Goal: Check status: Check status

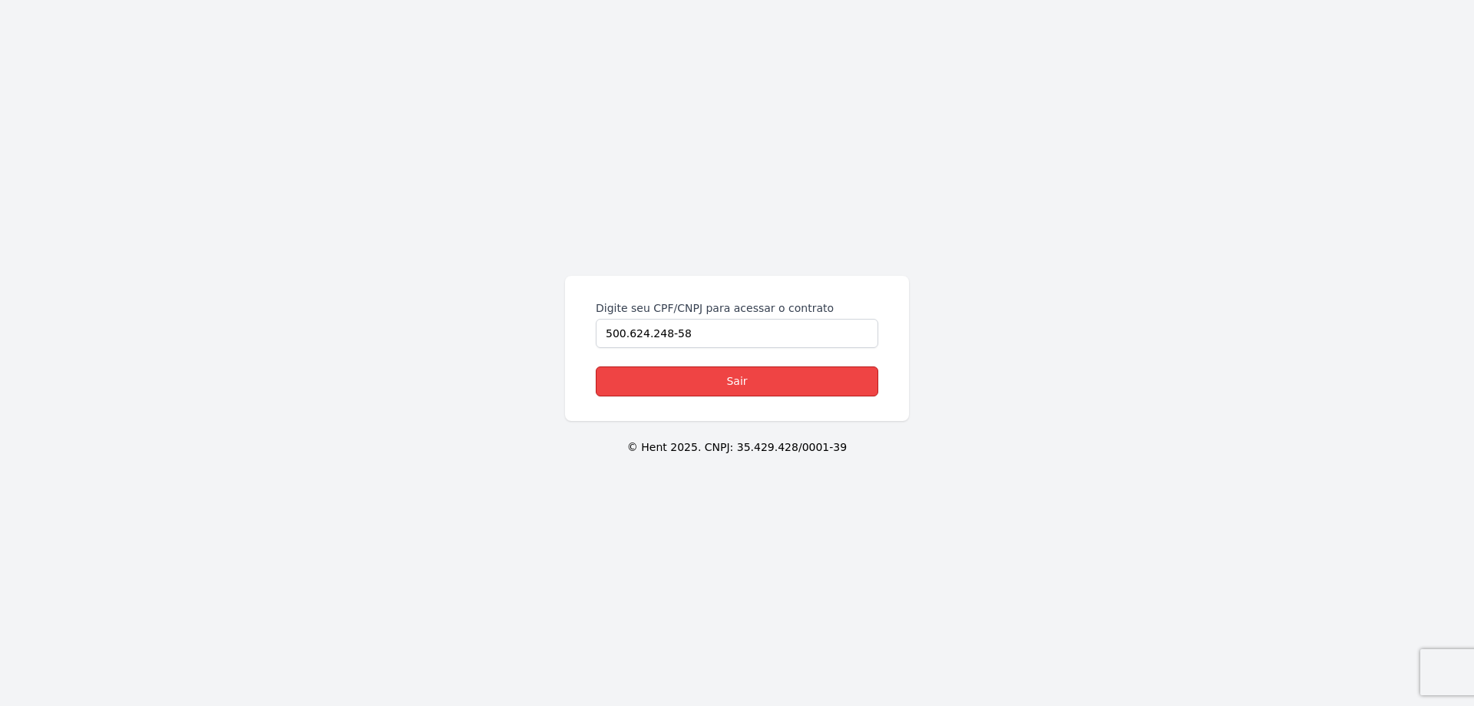
click at [811, 387] on link "Sair" at bounding box center [737, 381] width 283 height 30
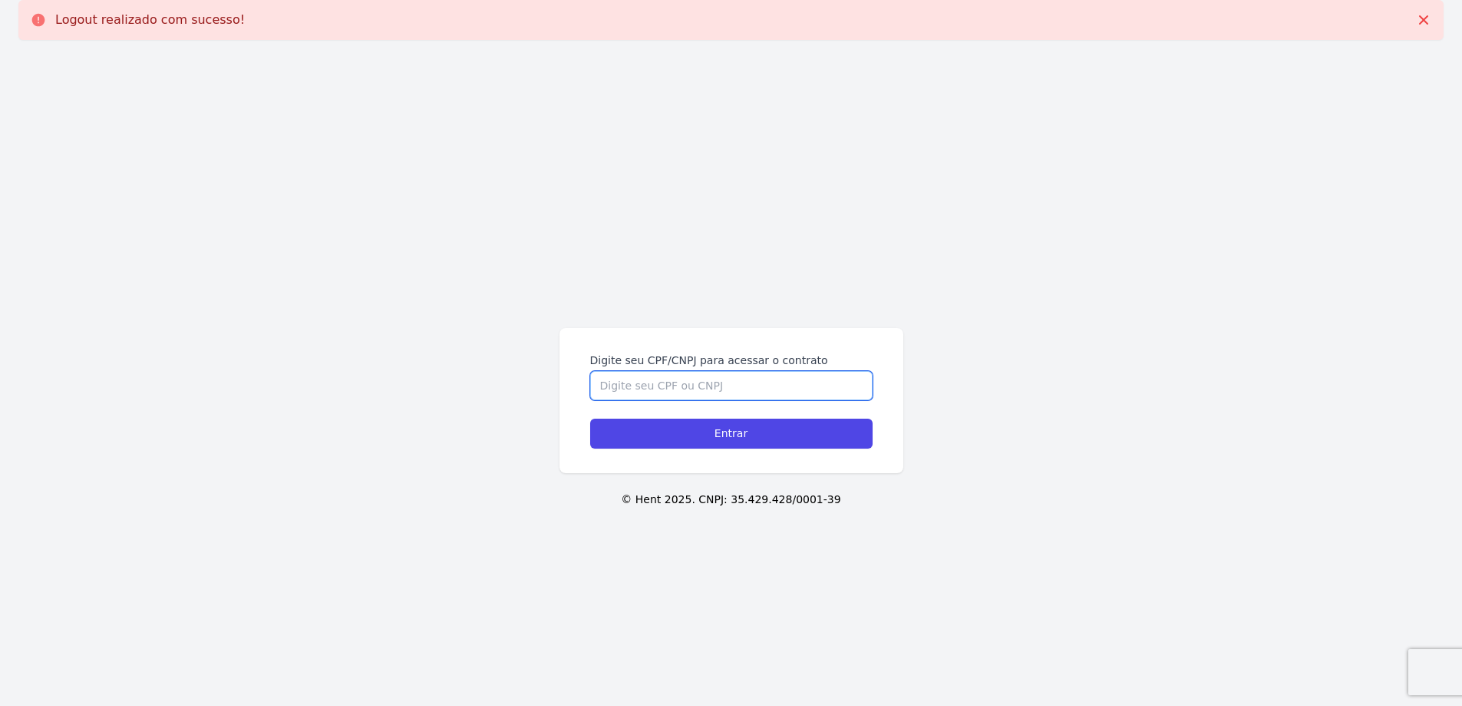
click at [742, 389] on input "Digite seu CPF/CNPJ para acessar o contrato" at bounding box center [731, 385] width 283 height 29
click at [749, 383] on input "Digite seu CPF/CNPJ para acessar o contrato" at bounding box center [731, 385] width 283 height 29
type input "50062424858"
click at [590, 418] on input "Entrar" at bounding box center [731, 433] width 283 height 30
click at [712, 385] on input "Digite seu CPF/CNPJ para acessar o contrato" at bounding box center [731, 385] width 283 height 29
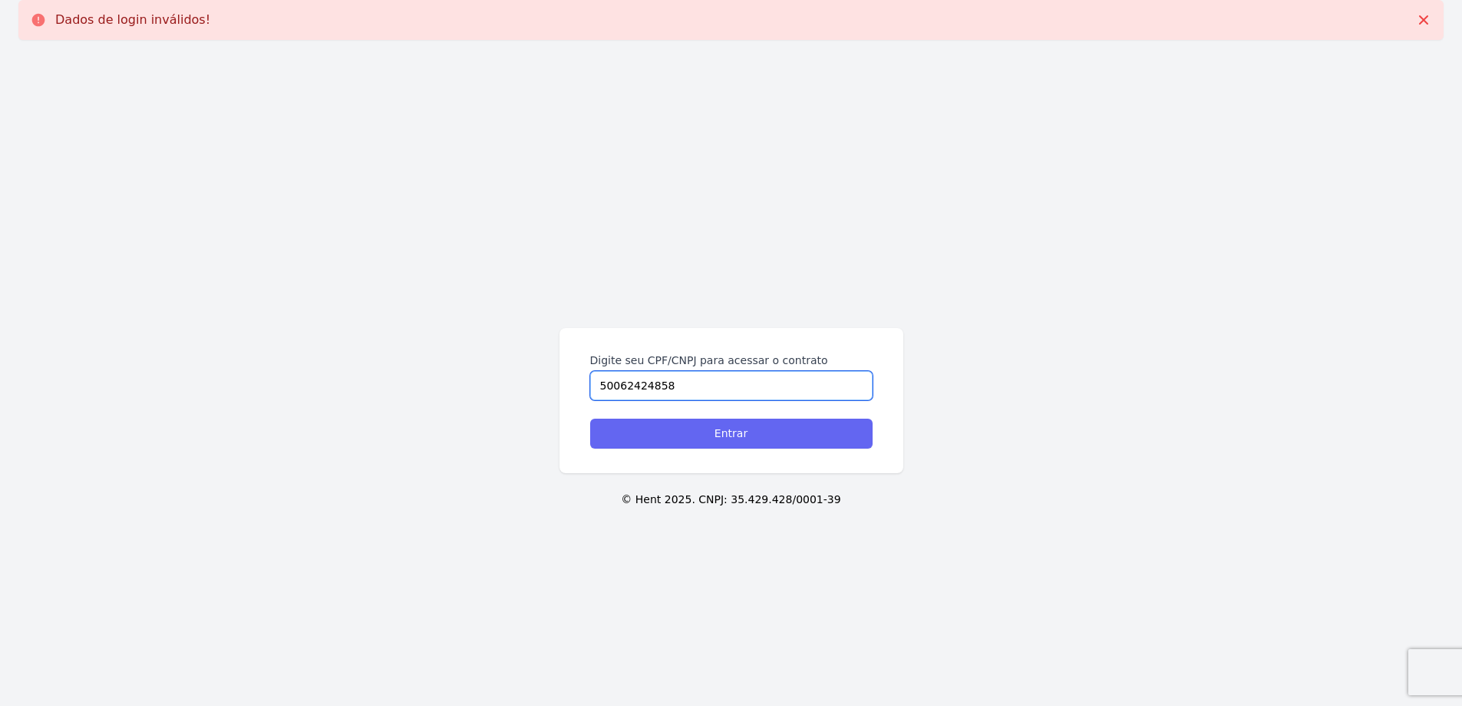
type input "50062424858"
click at [760, 439] on input "Entrar" at bounding box center [731, 433] width 283 height 30
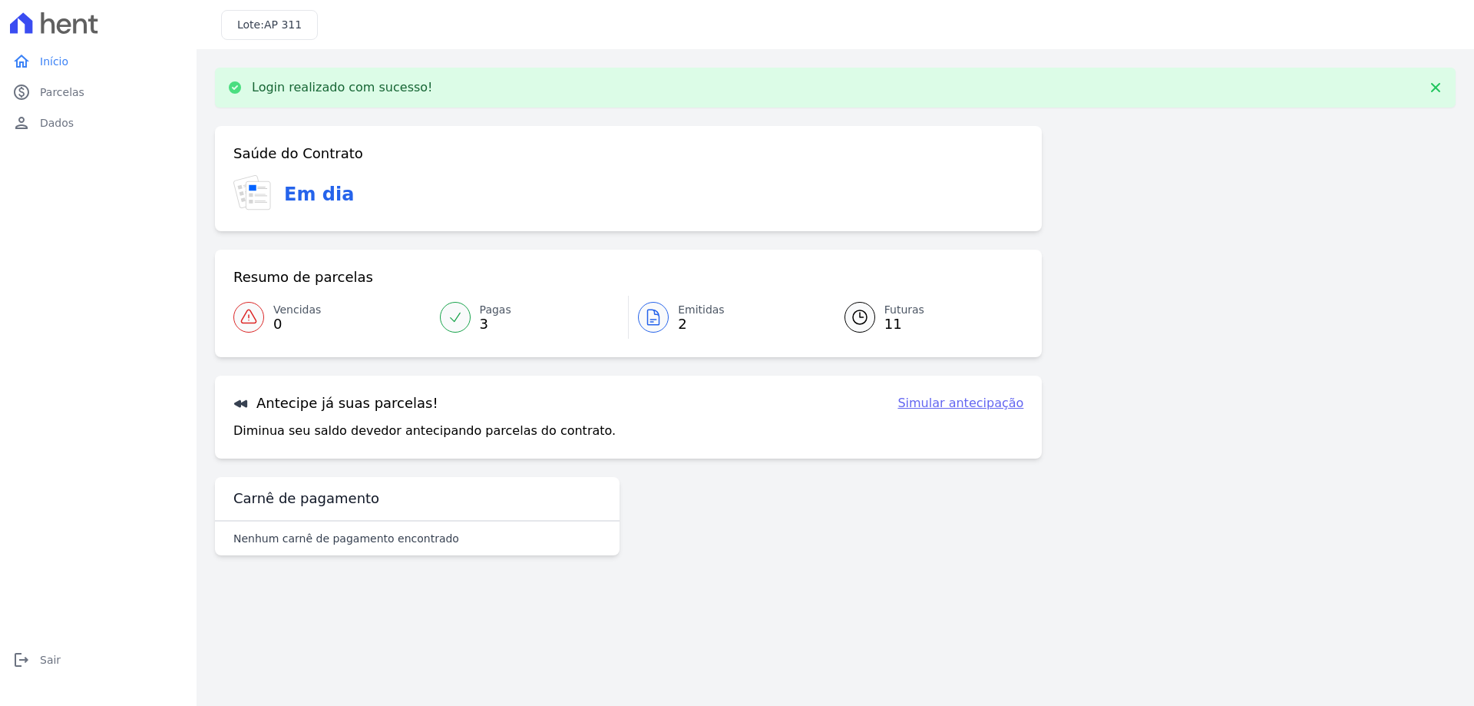
click at [676, 315] on link "Emitidas 2" at bounding box center [727, 317] width 197 height 43
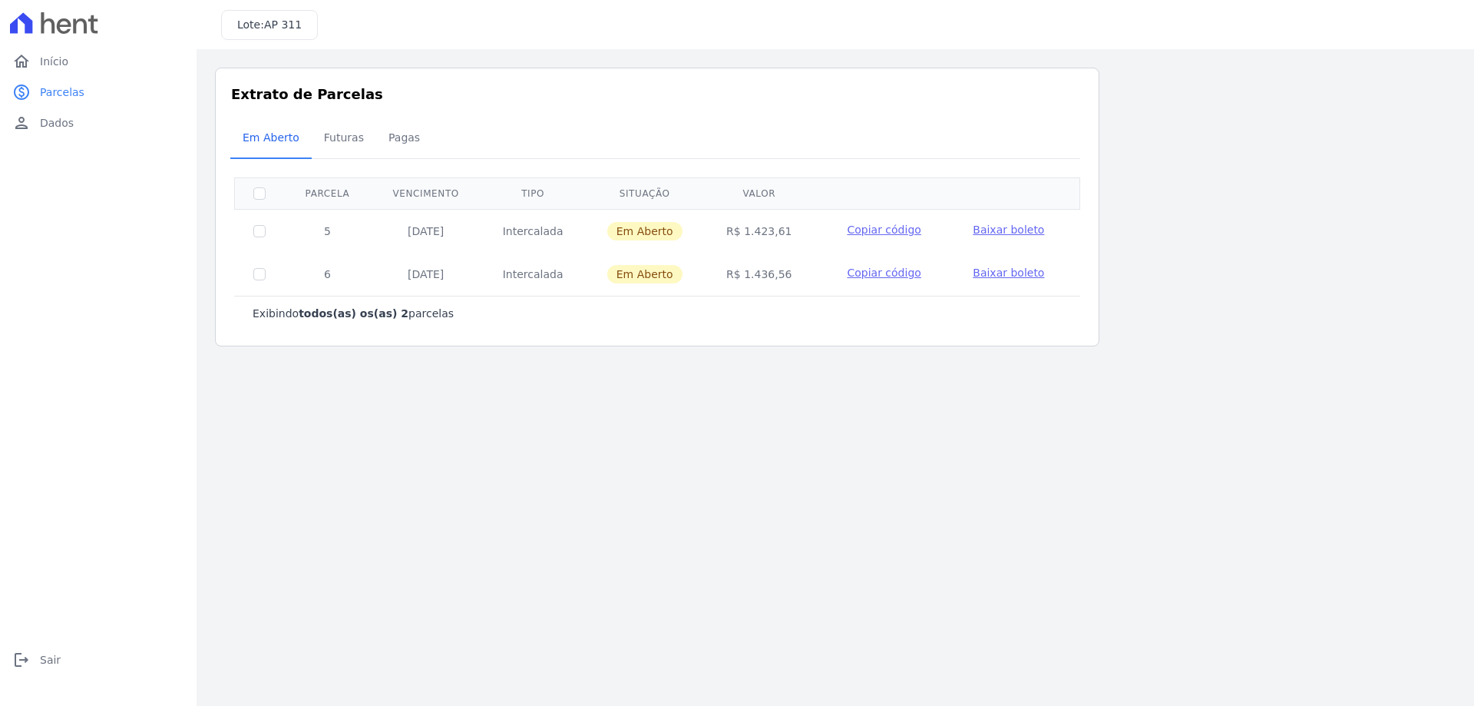
drag, startPoint x: 785, startPoint y: 231, endPoint x: 745, endPoint y: 238, distance: 40.5
click at [745, 238] on td "R$ 1.423,61" at bounding box center [760, 231] width 110 height 44
copy td "1.423,61"
click at [350, 139] on span "Futuras" at bounding box center [344, 137] width 58 height 31
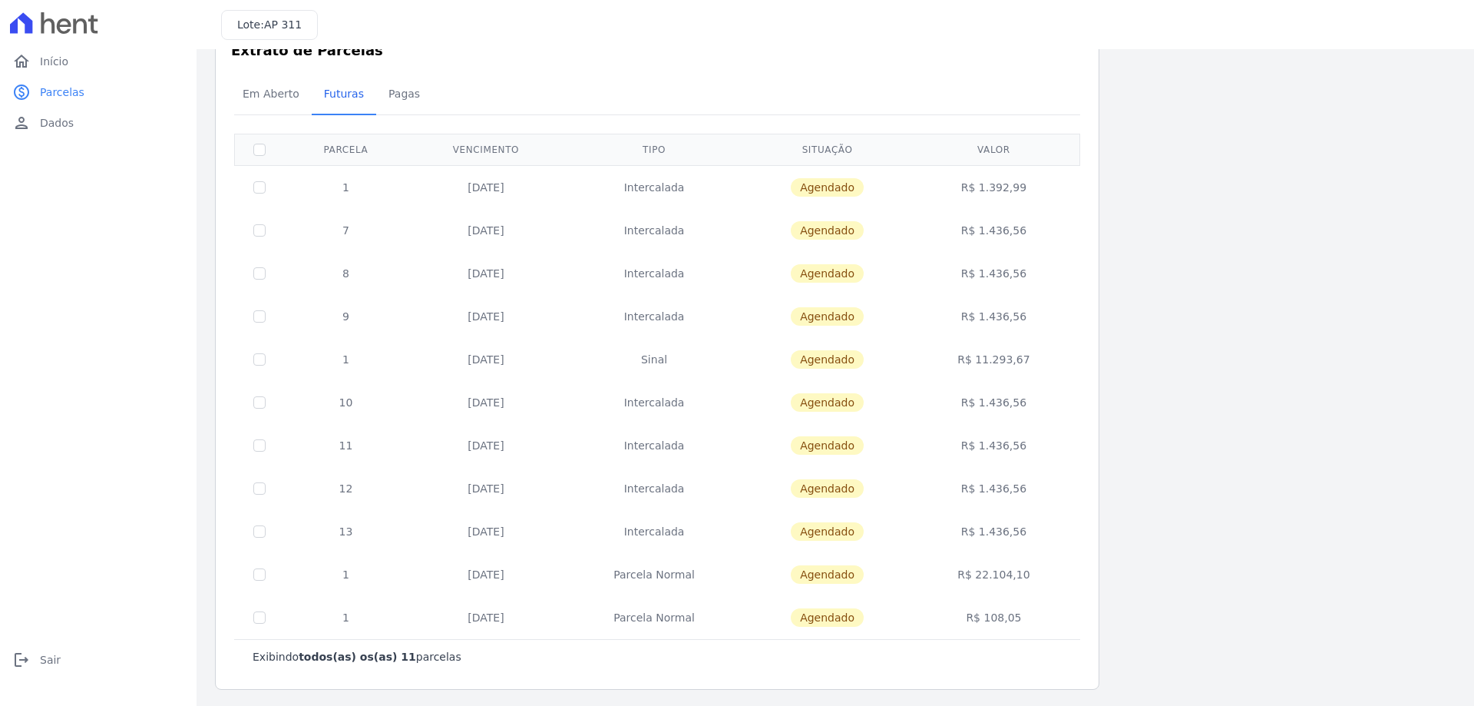
scroll to position [46, 0]
